Goal: Information Seeking & Learning: Learn about a topic

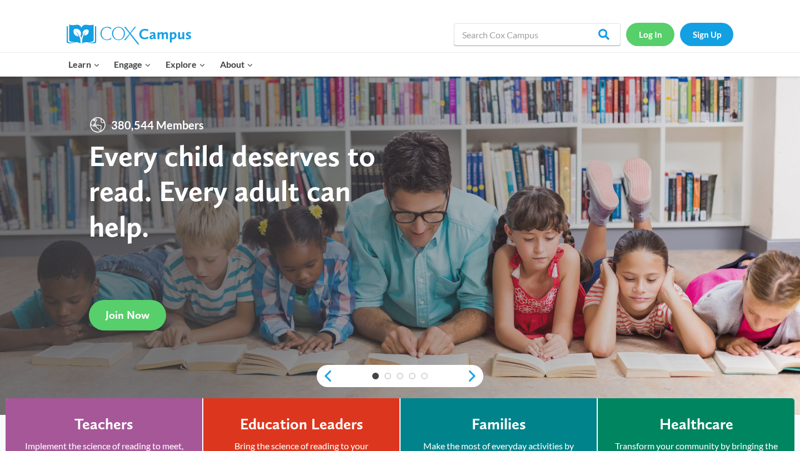
click at [652, 36] on link "Log In" at bounding box center [650, 34] width 48 height 23
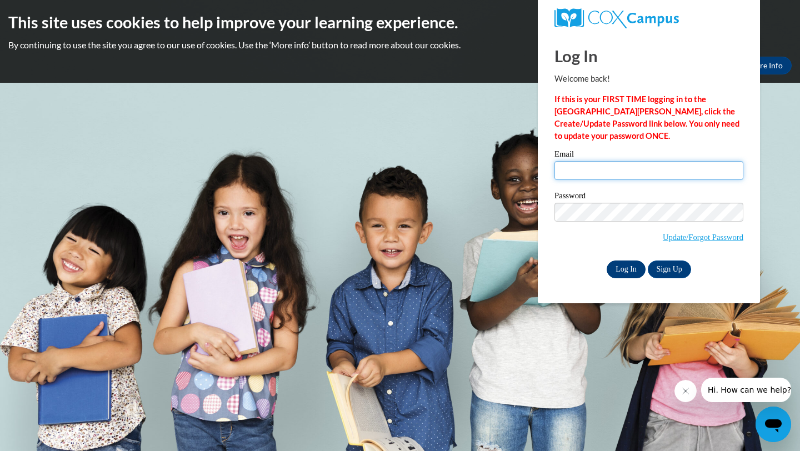
type input "[EMAIL_ADDRESS][DOMAIN_NAME]"
click at [629, 271] on input "Log In" at bounding box center [626, 270] width 39 height 18
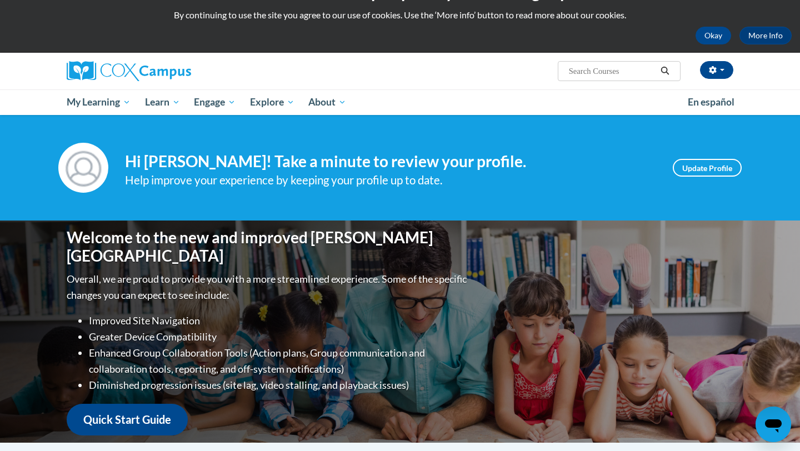
scroll to position [40, 0]
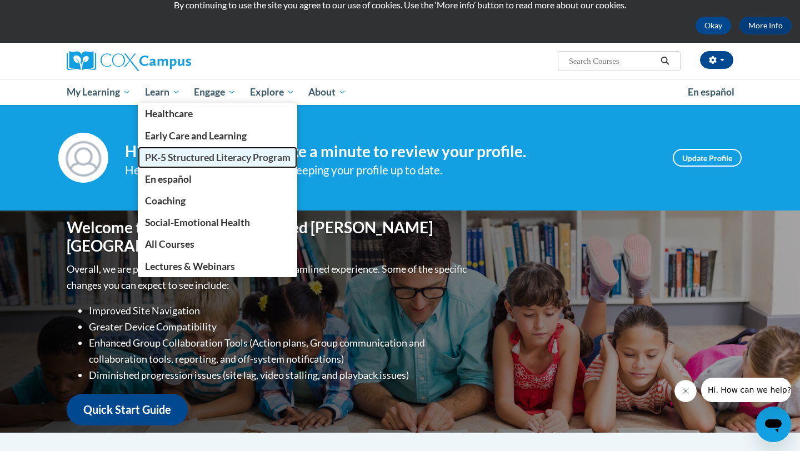
click at [189, 154] on span "PK-5 Structured Literacy Program" at bounding box center [218, 158] width 146 height 12
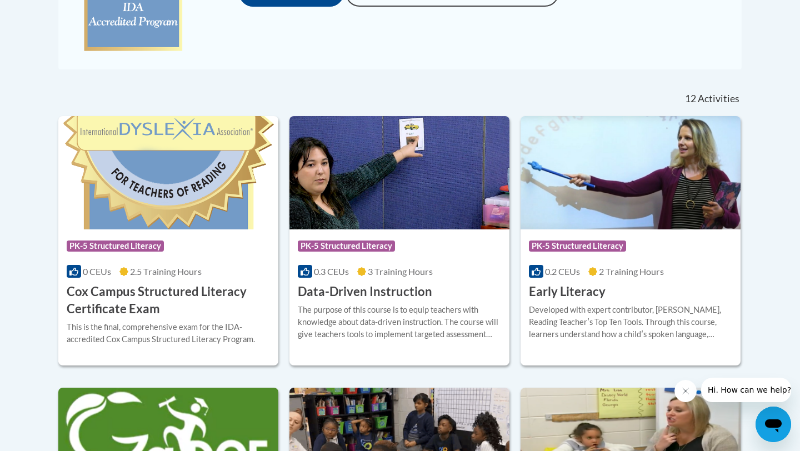
scroll to position [393, 0]
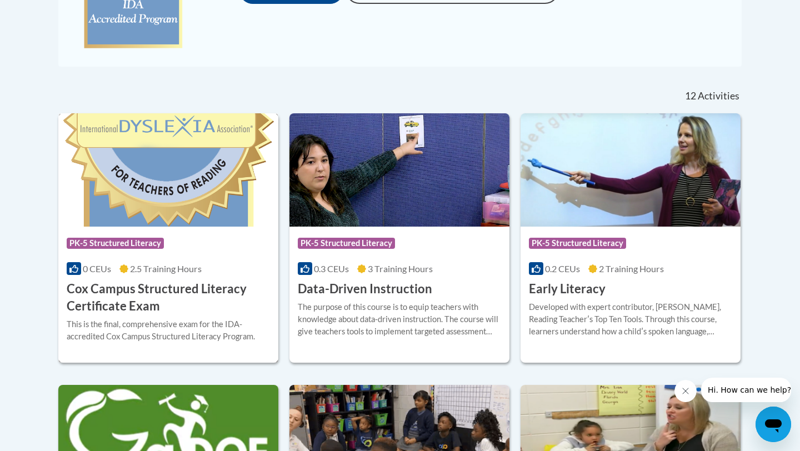
click at [208, 213] on img at bounding box center [168, 169] width 220 height 113
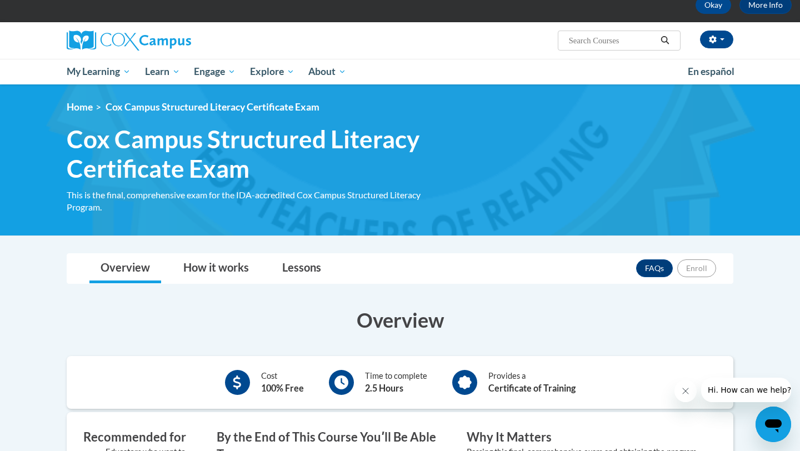
scroll to position [65, 0]
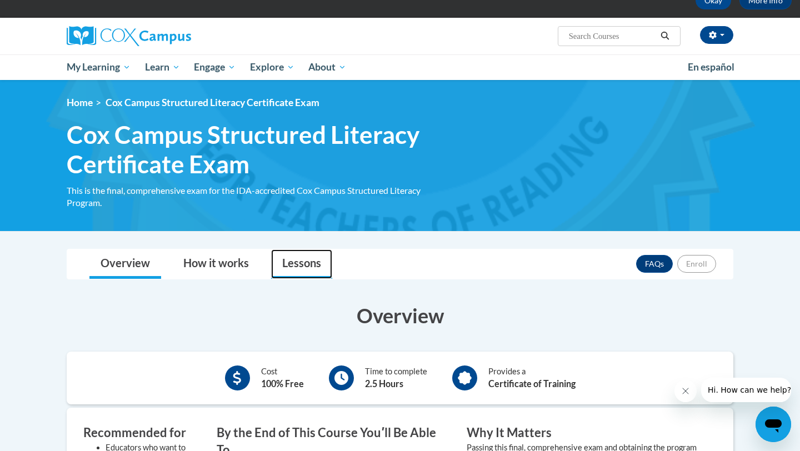
click at [302, 251] on link "Lessons" at bounding box center [301, 263] width 61 height 29
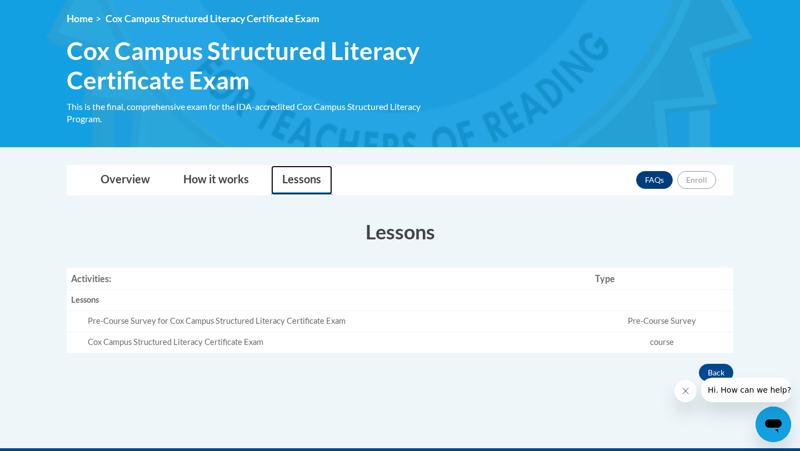
scroll to position [314, 0]
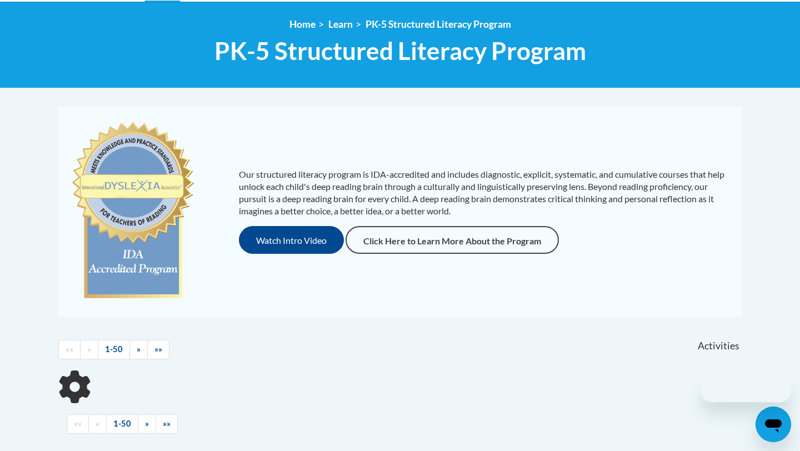
scroll to position [242, 0]
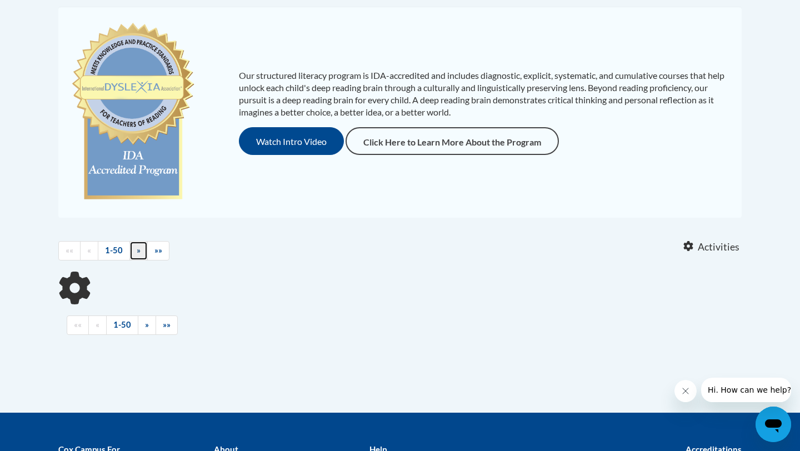
click at [141, 255] on link "»" at bounding box center [138, 250] width 18 height 19
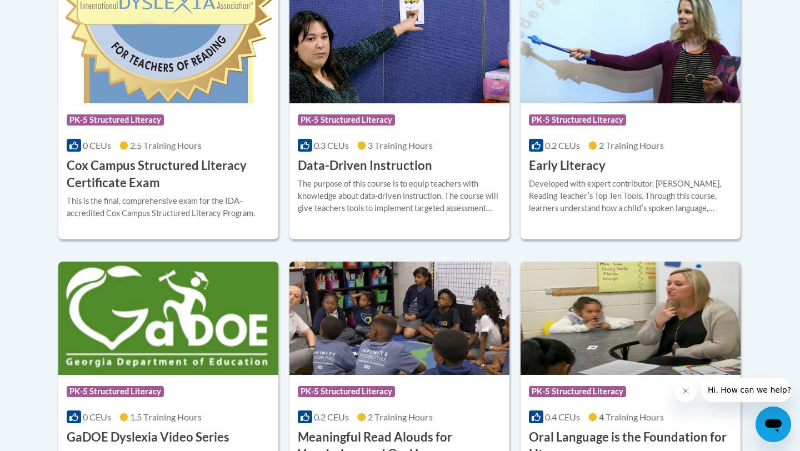
scroll to position [432, 0]
